Goal: Navigation & Orientation: Find specific page/section

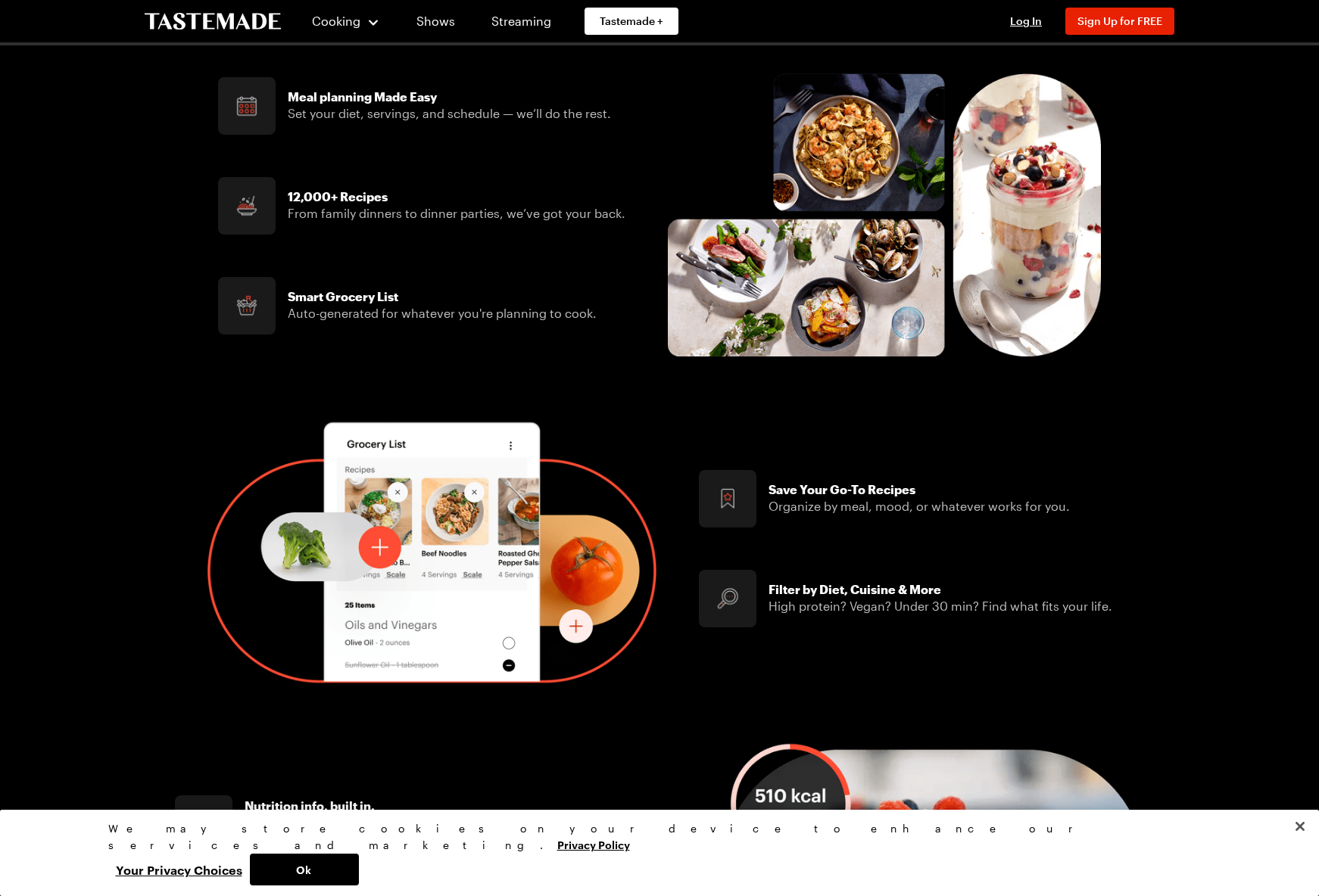
scroll to position [1396, 0]
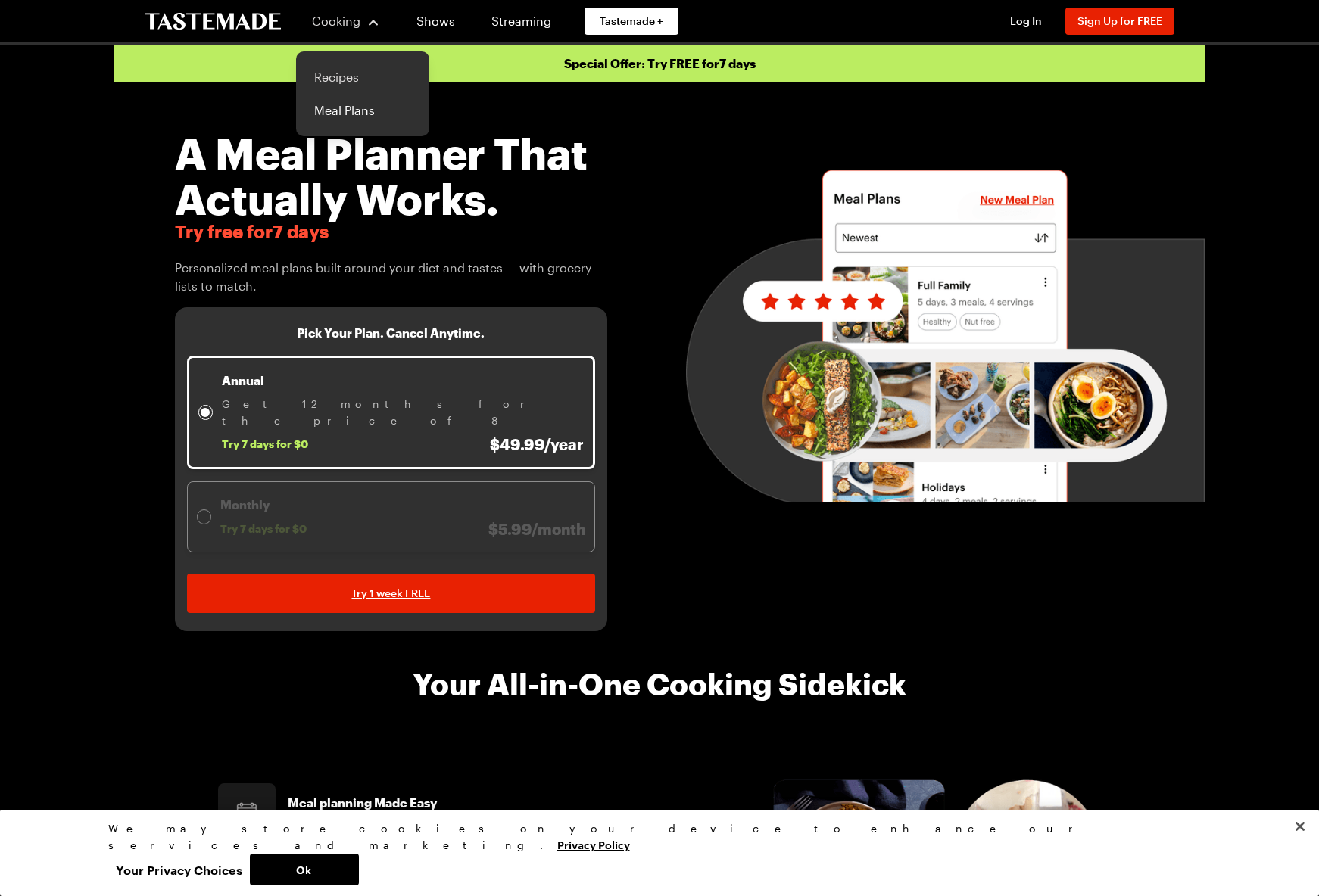
click at [336, 67] on link "Recipes" at bounding box center [362, 77] width 115 height 33
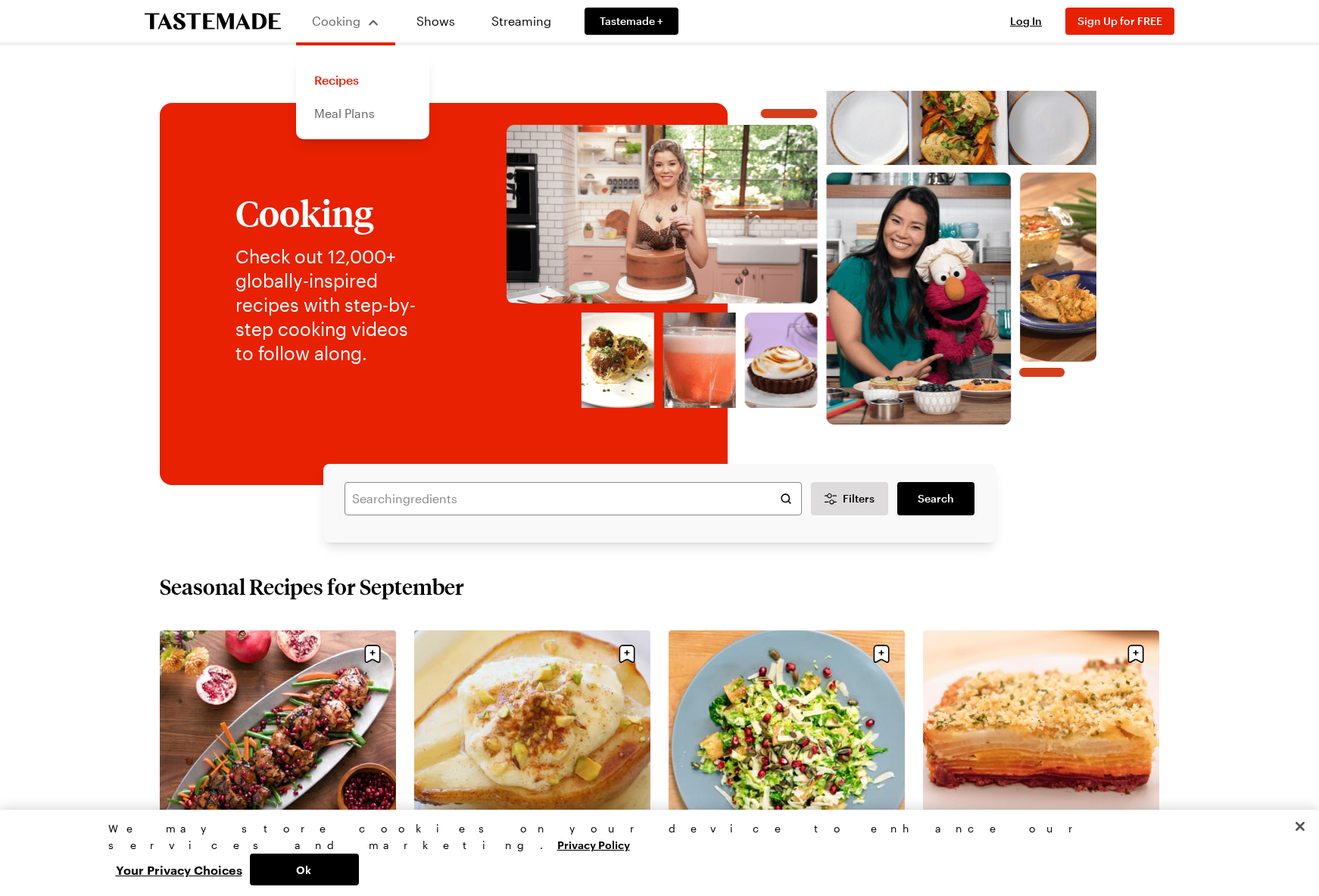
click at [345, 111] on link "Meal Plans" at bounding box center [362, 113] width 115 height 33
